Goal: Task Accomplishment & Management: Use online tool/utility

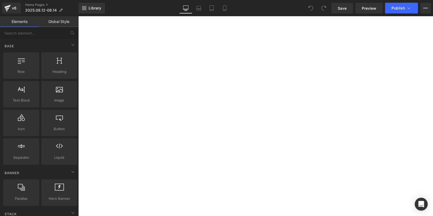
scroll to position [405, 0]
click at [78, 16] on icon at bounding box center [78, 16] width 0 height 0
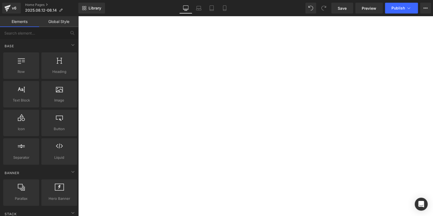
click at [78, 16] on icon at bounding box center [78, 16] width 0 height 0
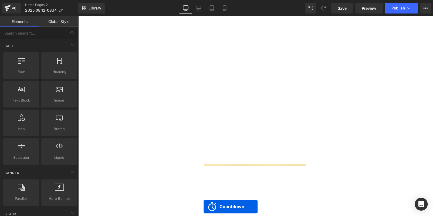
scroll to position [515, 0]
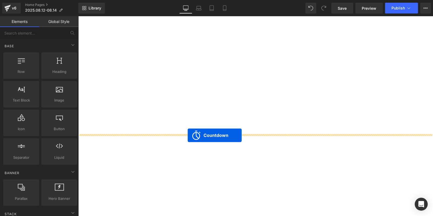
drag, startPoint x: 229, startPoint y: 153, endPoint x: 187, endPoint y: 135, distance: 45.6
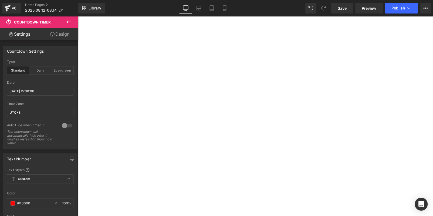
scroll to position [602, 0]
drag, startPoint x: 153, startPoint y: 76, endPoint x: 156, endPoint y: 77, distance: 3.7
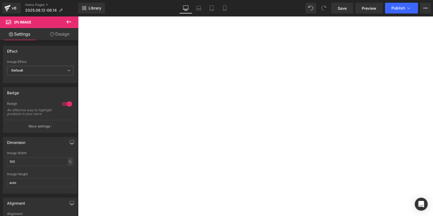
click at [78, 16] on icon at bounding box center [78, 16] width 0 height 0
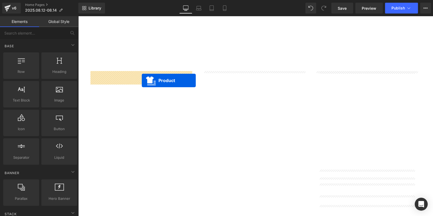
drag, startPoint x: 243, startPoint y: 76, endPoint x: 141, endPoint y: 80, distance: 102.6
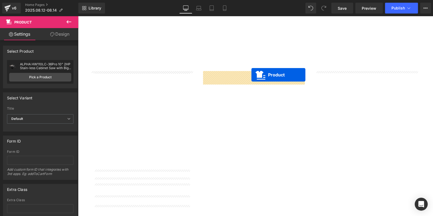
drag, startPoint x: 358, startPoint y: 75, endPoint x: 250, endPoint y: 20, distance: 121.3
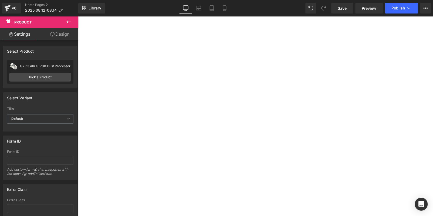
click at [69, 22] on icon at bounding box center [68, 21] width 5 height 3
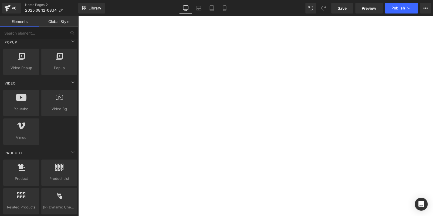
scroll to position [323, 0]
click at [78, 16] on span "Product" at bounding box center [78, 16] width 0 height 0
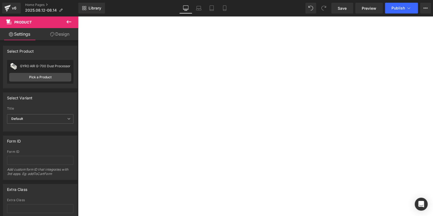
click at [66, 22] on icon at bounding box center [69, 22] width 6 height 6
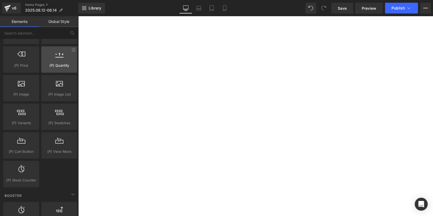
scroll to position [512, 0]
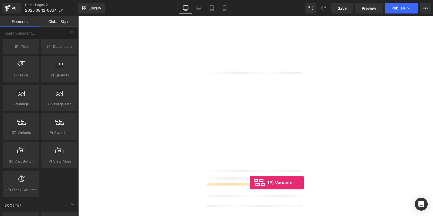
drag, startPoint x: 100, startPoint y: 141, endPoint x: 249, endPoint y: 182, distance: 155.1
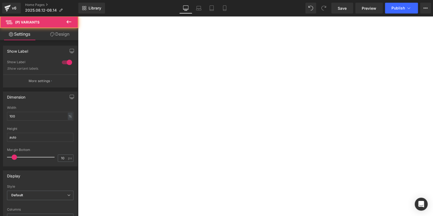
scroll to position [656, 0]
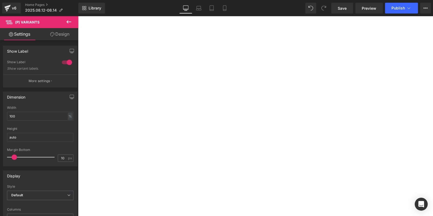
click at [78, 16] on span "(P) Variants" at bounding box center [78, 16] width 0 height 0
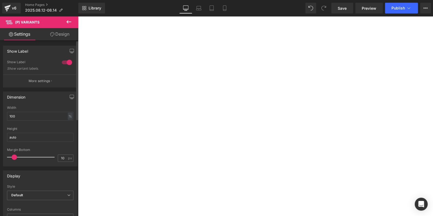
click at [62, 63] on div at bounding box center [66, 62] width 13 height 9
click at [78, 16] on icon at bounding box center [78, 16] width 0 height 0
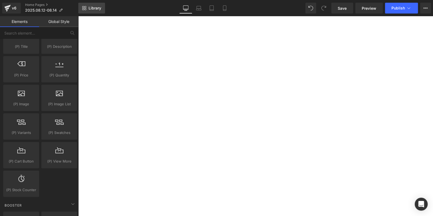
click at [100, 6] on span "Library" at bounding box center [94, 8] width 13 height 5
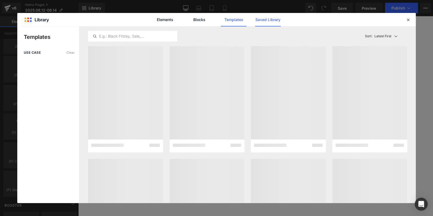
click at [257, 18] on link "Saved Library" at bounding box center [268, 19] width 26 height 13
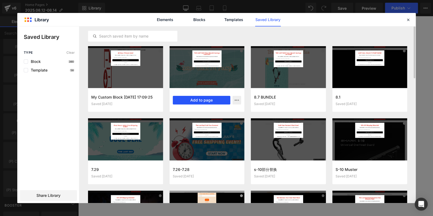
click at [208, 97] on button "Add to page" at bounding box center [202, 100] width 58 height 9
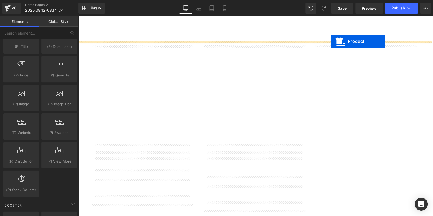
scroll to position [628, 0]
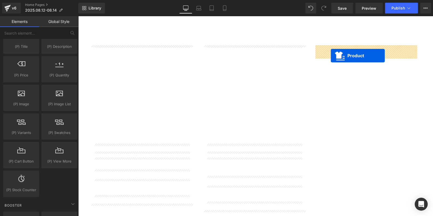
drag, startPoint x: 243, startPoint y: 50, endPoint x: 330, endPoint y: 55, distance: 87.5
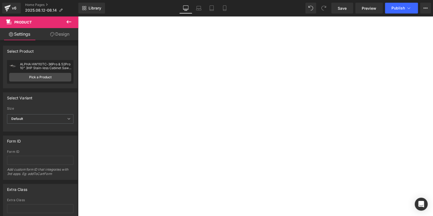
click at [78, 16] on icon at bounding box center [78, 16] width 0 height 0
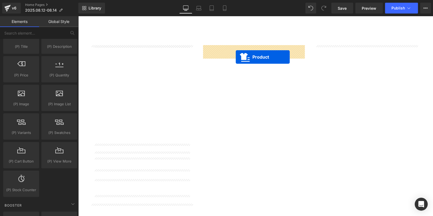
drag, startPoint x: 357, startPoint y: 48, endPoint x: 235, endPoint y: 56, distance: 122.5
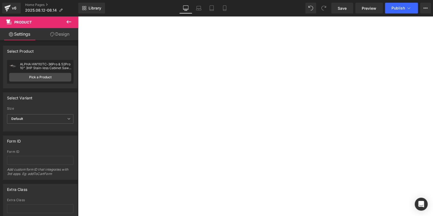
click at [78, 16] on icon at bounding box center [78, 16] width 0 height 0
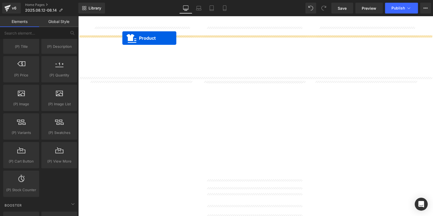
scroll to position [592, 0]
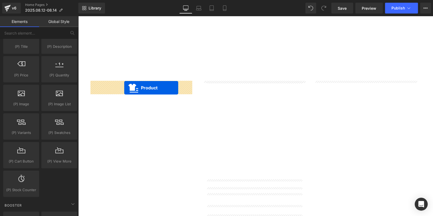
drag, startPoint x: 246, startPoint y: 120, endPoint x: 124, endPoint y: 87, distance: 127.0
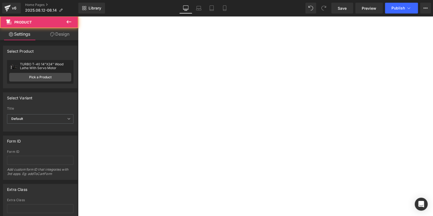
scroll to position [727, 0]
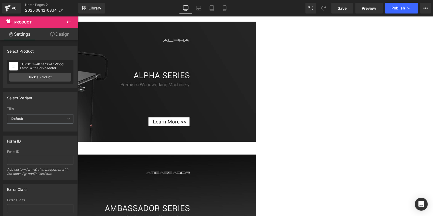
drag, startPoint x: 431, startPoint y: 70, endPoint x: 504, endPoint y: 219, distance: 165.6
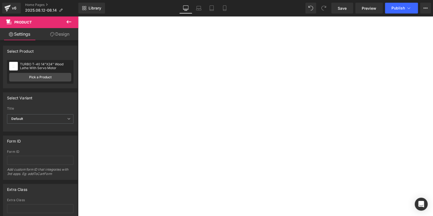
scroll to position [1995, 0]
click at [78, 16] on link at bounding box center [78, 16] width 0 height 0
click at [78, 16] on icon at bounding box center [78, 16] width 0 height 0
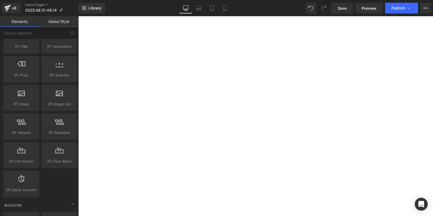
scroll to position [607, 0]
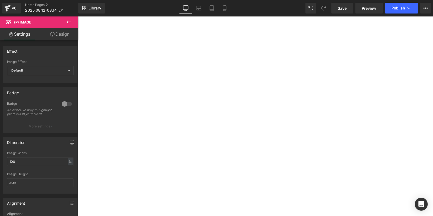
scroll to position [446, 0]
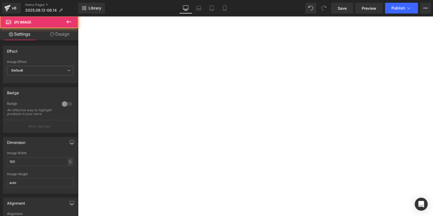
click at [78, 16] on span "Product" at bounding box center [78, 16] width 0 height 0
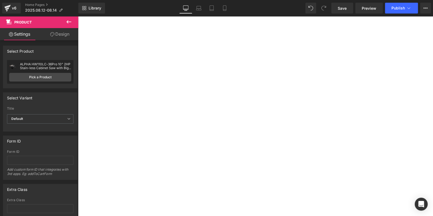
click at [57, 35] on link "Design" at bounding box center [59, 34] width 39 height 12
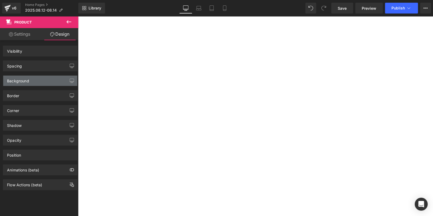
click at [40, 81] on div "Background" at bounding box center [40, 81] width 74 height 10
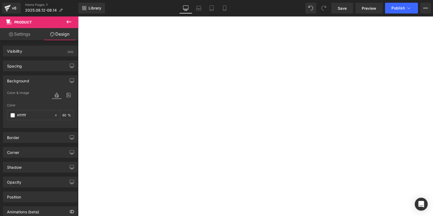
type input "#ffffff"
type input "80"
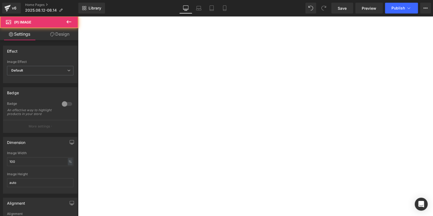
click at [78, 16] on span "Product" at bounding box center [78, 16] width 0 height 0
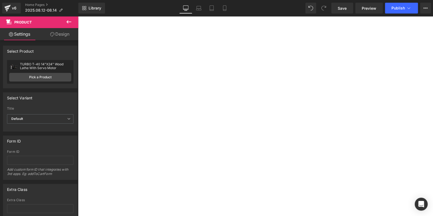
click at [50, 38] on link "Design" at bounding box center [59, 34] width 39 height 12
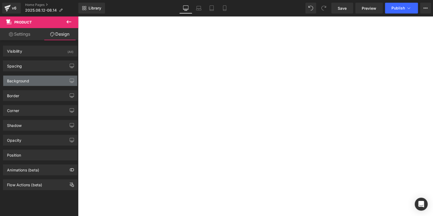
type input "#ffffff"
click at [38, 78] on div "Background" at bounding box center [40, 81] width 74 height 10
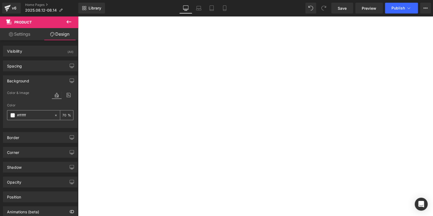
click at [62, 113] on input "70" at bounding box center [64, 115] width 5 height 6
type input "80"
click at [78, 16] on span "Product" at bounding box center [78, 16] width 0 height 0
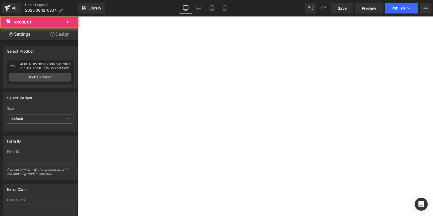
click at [69, 32] on link "Design" at bounding box center [59, 34] width 39 height 12
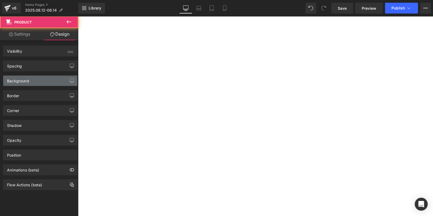
click at [31, 80] on div "Background" at bounding box center [40, 81] width 74 height 10
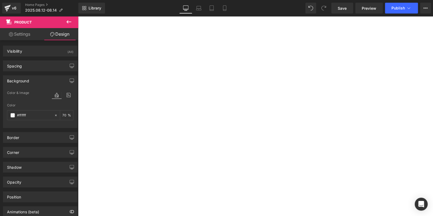
type input "#ffffff"
click at [62, 115] on input "70" at bounding box center [64, 115] width 5 height 6
type input "80"
click at [78, 16] on icon at bounding box center [78, 16] width 0 height 0
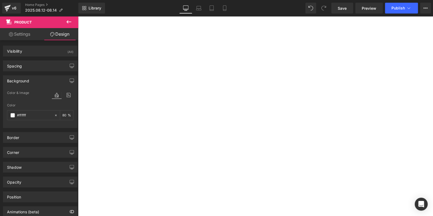
scroll to position [604, 0]
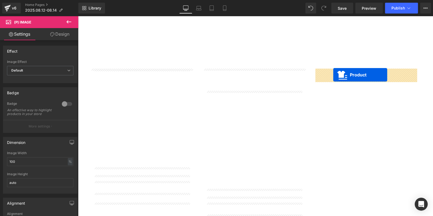
drag, startPoint x: 242, startPoint y: 73, endPoint x: 334, endPoint y: 74, distance: 92.5
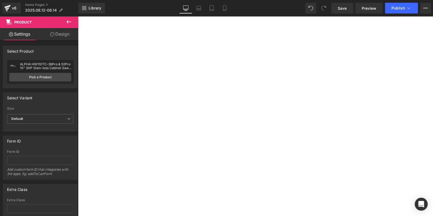
scroll to position [577, 0]
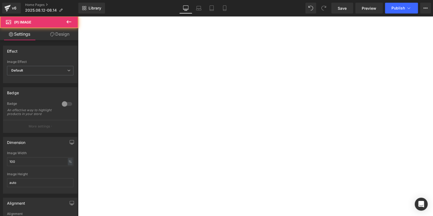
scroll to position [443, 0]
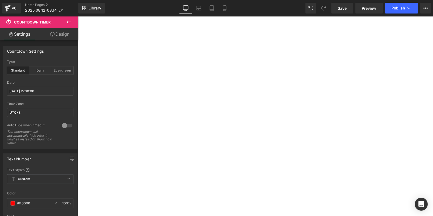
scroll to position [550, 0]
click at [48, 91] on input "2025/08/14 15:00:00" at bounding box center [40, 91] width 66 height 9
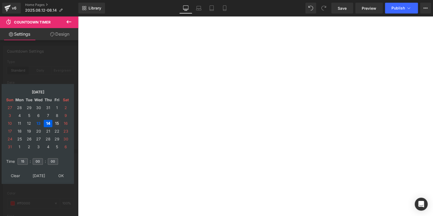
click at [56, 123] on td "15" at bounding box center [57, 123] width 8 height 7
type input "2025/08/15 15:00:00"
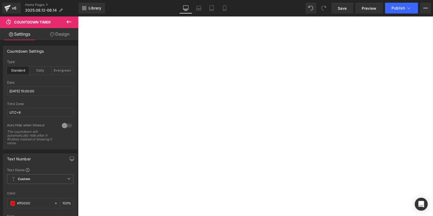
scroll to position [604, 0]
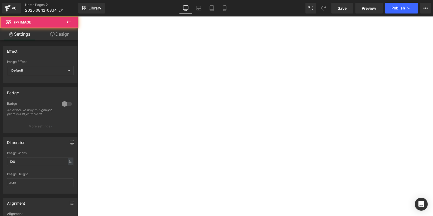
drag, startPoint x: 365, startPoint y: 74, endPoint x: 300, endPoint y: 77, distance: 64.8
click at [78, 16] on span "Product" at bounding box center [78, 16] width 0 height 0
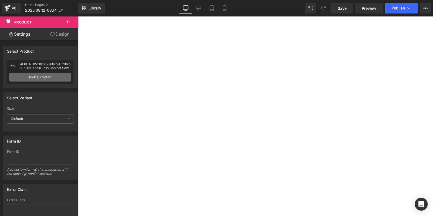
click at [59, 77] on link "Pick a Product" at bounding box center [40, 77] width 62 height 9
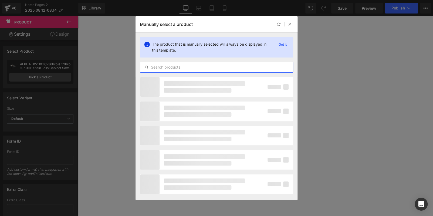
click at [180, 67] on input "text" at bounding box center [216, 67] width 153 height 6
paste input "COMPASS ST-1500"
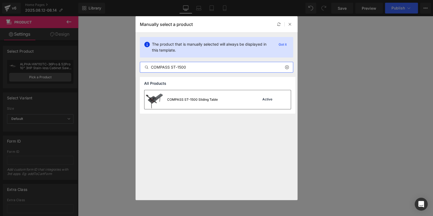
type input "COMPASS ST-1500"
click at [214, 97] on div "COMPASS ST-1500 Sliding Table" at bounding box center [192, 99] width 51 height 5
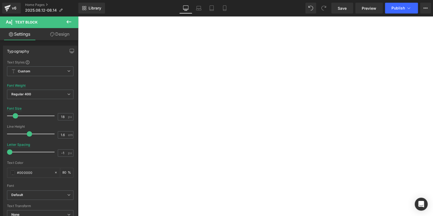
scroll to position [685, 0]
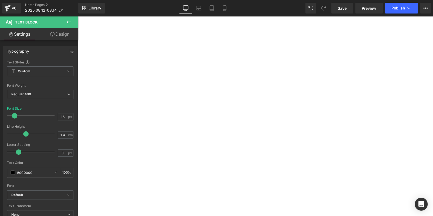
scroll to position [523, 0]
click at [391, 10] on button "Publish" at bounding box center [401, 8] width 33 height 11
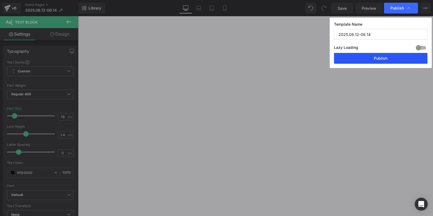
drag, startPoint x: 391, startPoint y: 60, endPoint x: 283, endPoint y: 74, distance: 108.8
click at [391, 60] on button "Publish" at bounding box center [380, 58] width 93 height 11
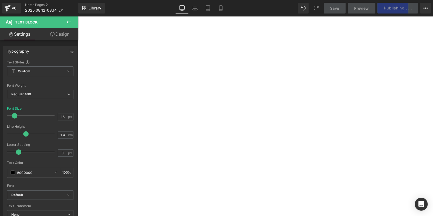
scroll to position [604, 0]
click at [218, 10] on icon at bounding box center [220, 7] width 5 height 5
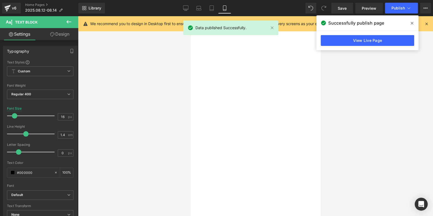
scroll to position [111, 0]
click at [183, 9] on icon at bounding box center [185, 8] width 5 height 4
type input "100"
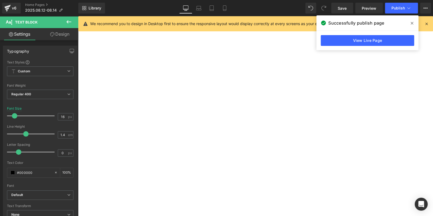
scroll to position [162, 0]
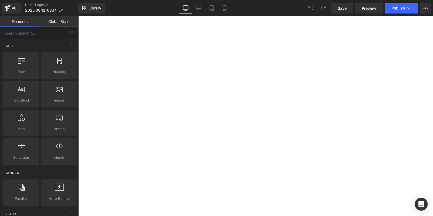
scroll to position [242, 0]
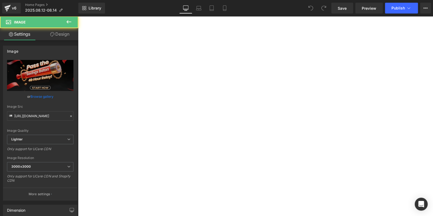
click at [78, 16] on icon at bounding box center [78, 16] width 0 height 0
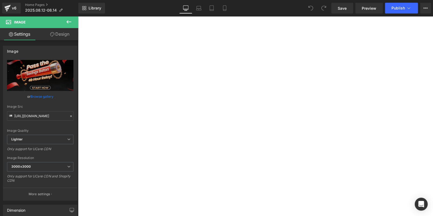
click at [78, 16] on icon at bounding box center [78, 16] width 0 height 0
drag, startPoint x: 133, startPoint y: 78, endPoint x: 123, endPoint y: 78, distance: 10.0
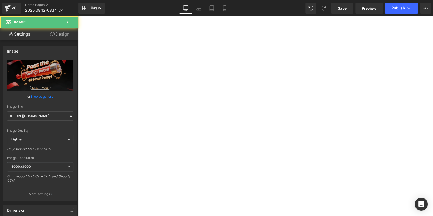
click at [60, 35] on link "Design" at bounding box center [59, 34] width 39 height 12
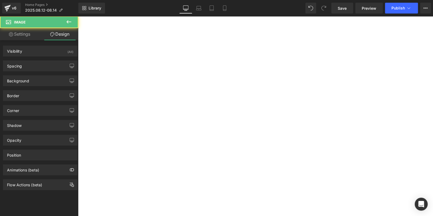
click at [33, 74] on div "Background Color & Image color Color % Image Replace Image Upload image or Brow…" at bounding box center [40, 78] width 81 height 15
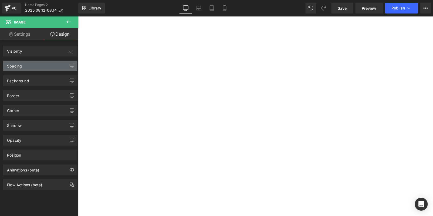
click at [35, 63] on div "Spacing" at bounding box center [40, 66] width 74 height 10
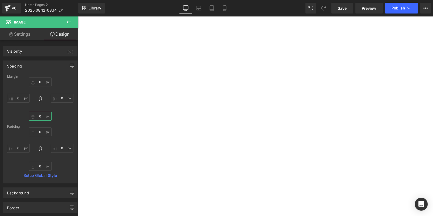
click at [42, 118] on input "0" at bounding box center [40, 116] width 23 height 9
type input "20"
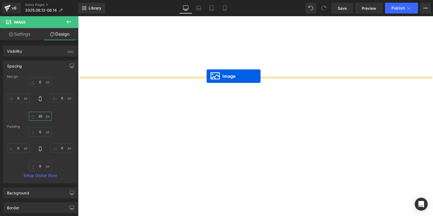
drag, startPoint x: 211, startPoint y: 130, endPoint x: 206, endPoint y: 76, distance: 54.4
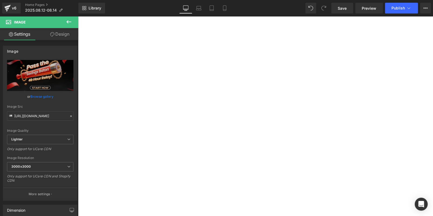
scroll to position [188, 0]
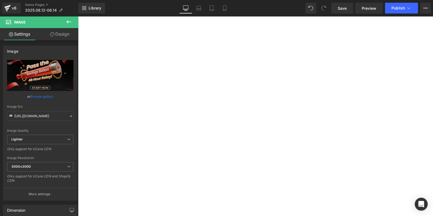
click at [69, 36] on link "Design" at bounding box center [59, 34] width 39 height 12
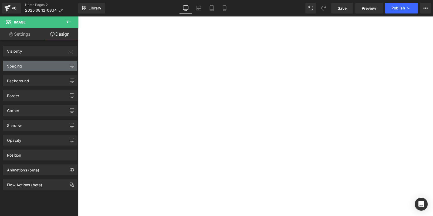
click at [37, 67] on div "Spacing" at bounding box center [40, 66] width 74 height 10
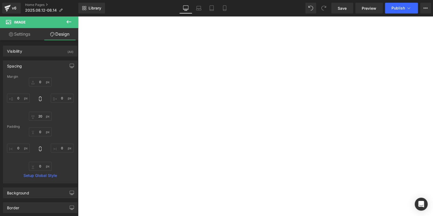
click at [37, 67] on div "Spacing" at bounding box center [40, 66] width 74 height 10
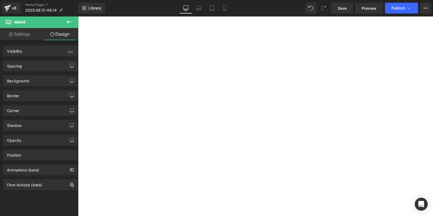
click at [27, 35] on link "Settings" at bounding box center [19, 34] width 39 height 12
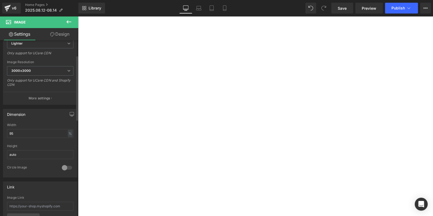
scroll to position [108, 0]
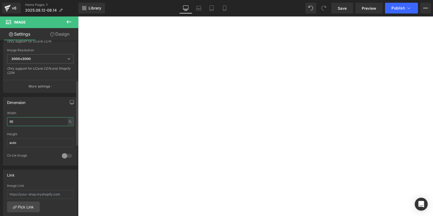
drag, startPoint x: 21, startPoint y: 120, endPoint x: 1, endPoint y: 120, distance: 20.0
click at [1, 120] on div "Dimension 95% Width 95 % % px auto Height auto 0 Circle Image" at bounding box center [40, 129] width 81 height 73
type input "100"
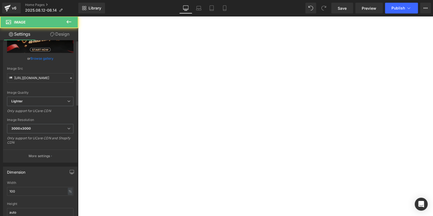
scroll to position [0, 0]
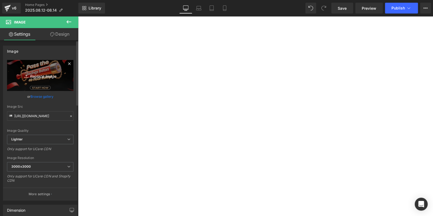
click at [43, 73] on icon "Replace Image" at bounding box center [40, 75] width 43 height 7
type input "C:\fakepath\banner.jpg"
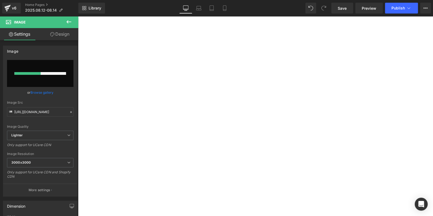
scroll to position [538, 0]
type input "[URL][DOMAIN_NAME]"
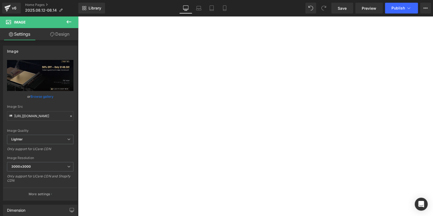
scroll to position [242, 0]
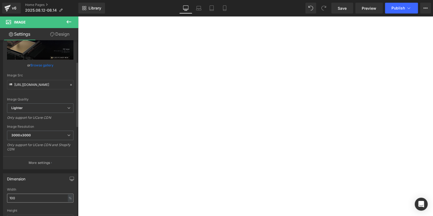
scroll to position [108, 0]
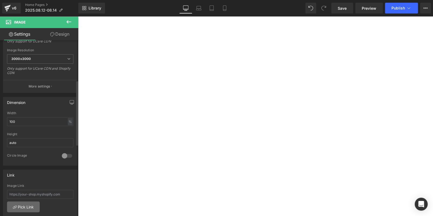
click at [29, 202] on link "Pick Link" at bounding box center [23, 206] width 33 height 11
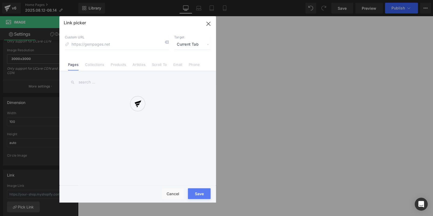
click at [118, 67] on div at bounding box center [137, 109] width 156 height 186
click at [118, 66] on div at bounding box center [137, 109] width 156 height 186
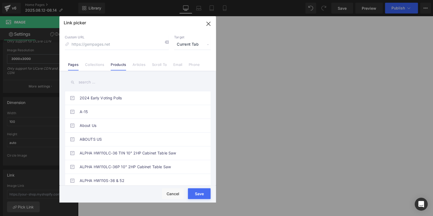
click at [118, 66] on link "Products" at bounding box center [118, 66] width 15 height 8
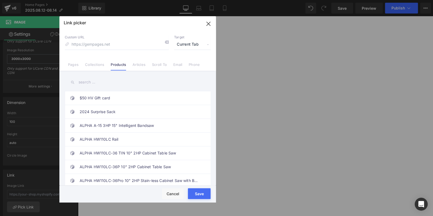
click at [113, 84] on input "text" at bounding box center [138, 82] width 146 height 12
paste input "EW-8365"
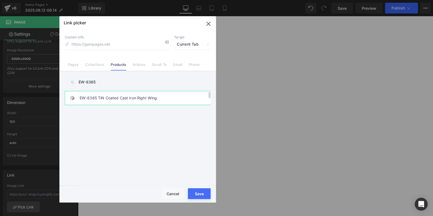
type input "EW-8365"
drag, startPoint x: 138, startPoint y: 97, endPoint x: 196, endPoint y: 198, distance: 116.6
click at [138, 97] on link "EW-8365 TiN Coated Cast Iron Right Wing" at bounding box center [139, 97] width 119 height 13
type input "/products/ew-8365-cast-iron-right-wing-with-tin-coated"
click at [201, 190] on button "Save" at bounding box center [199, 193] width 23 height 11
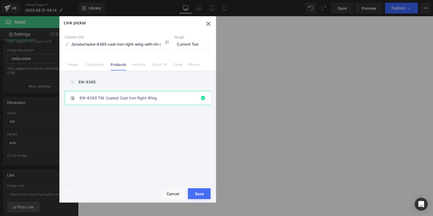
type input "/products/ew-8365-cast-iron-right-wing-with-tin-coated"
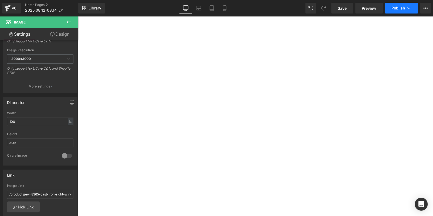
click at [402, 8] on span "Publish" at bounding box center [397, 8] width 13 height 4
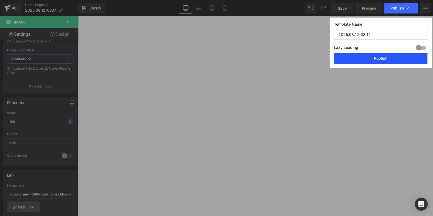
click at [388, 54] on button "Publish" at bounding box center [380, 58] width 93 height 11
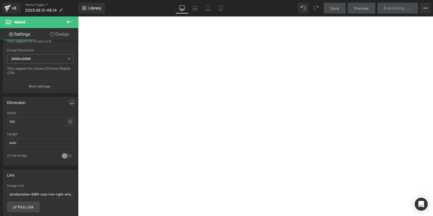
scroll to position [53, 0]
